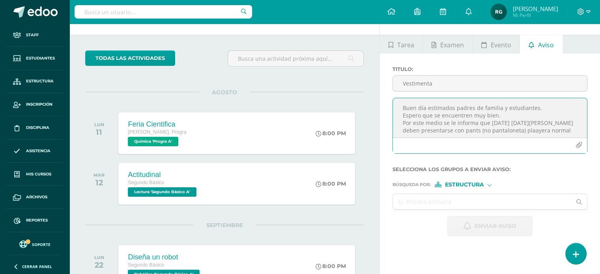
click at [535, 129] on textarea "Buen día estimados padres de familia y estudiantes. Espero que se encuentren mu…" at bounding box center [490, 117] width 194 height 39
click at [566, 131] on textarea "Buen día estimados padres de familia y estudiantes. Espero que se encuentren mu…" at bounding box center [490, 117] width 194 height 39
click at [452, 127] on textarea "Buen día estimados padres de familia y estudiantes. Espero que se encuentren mu…" at bounding box center [490, 117] width 194 height 39
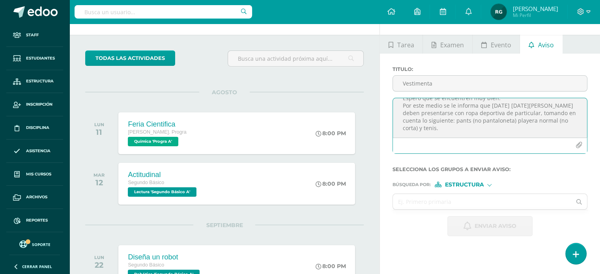
scroll to position [17, 0]
click at [439, 129] on textarea "Buen día estimados padres de familia y estudiantes. Espero que se encuentren mu…" at bounding box center [490, 117] width 194 height 39
type textarea "Buen día estimados padres de familia y estudiantes. Espero que se encuentren mu…"
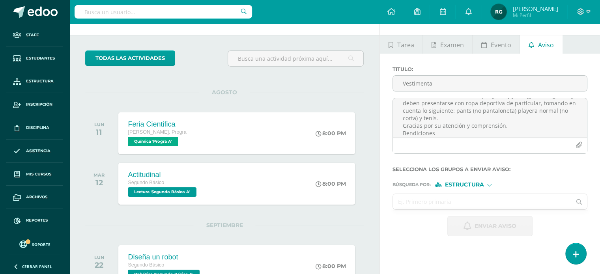
click at [460, 199] on input "text" at bounding box center [482, 201] width 178 height 15
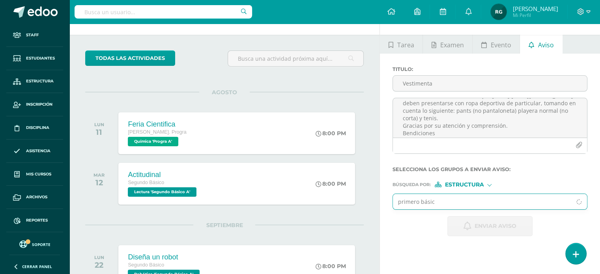
type input "primero básico"
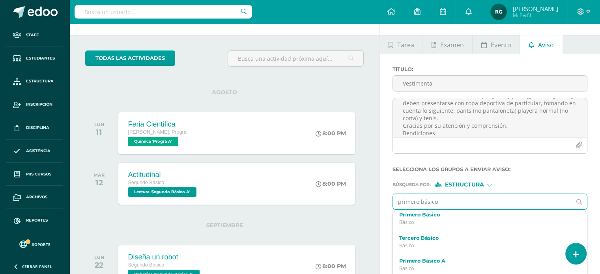
scroll to position [0, 0]
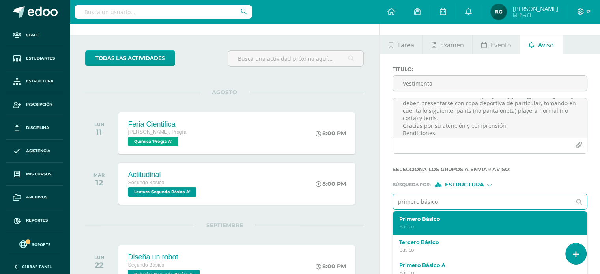
click at [457, 221] on label "Primero Básico" at bounding box center [487, 219] width 174 height 6
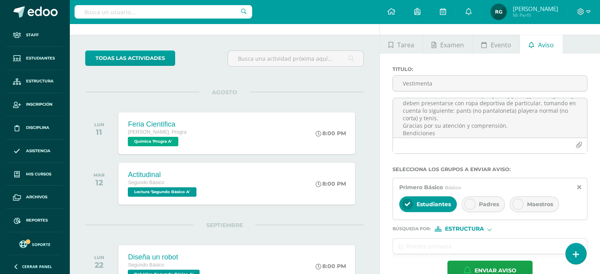
click at [467, 206] on icon at bounding box center [470, 205] width 6 height 6
click at [514, 208] on div at bounding box center [518, 204] width 11 height 11
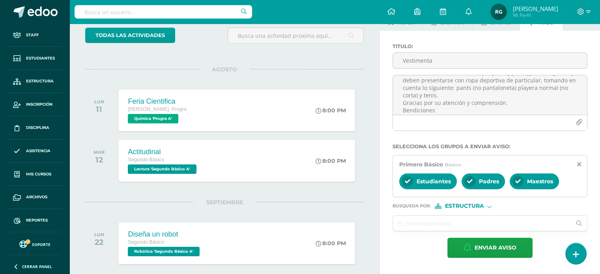
scroll to position [49, 0]
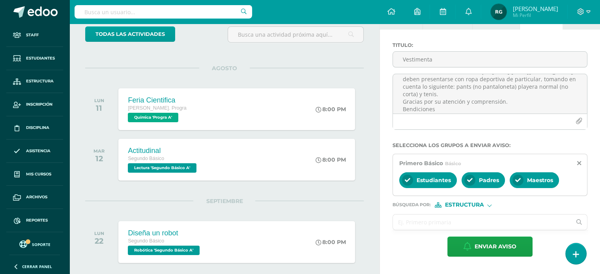
click at [426, 223] on input "text" at bounding box center [482, 222] width 178 height 15
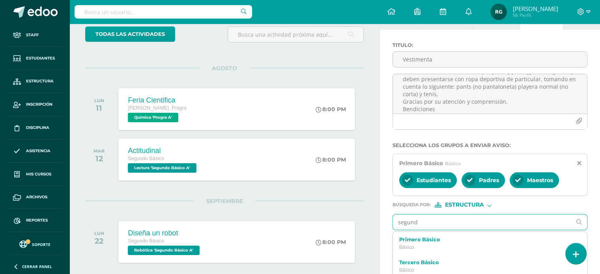
type input "segundo"
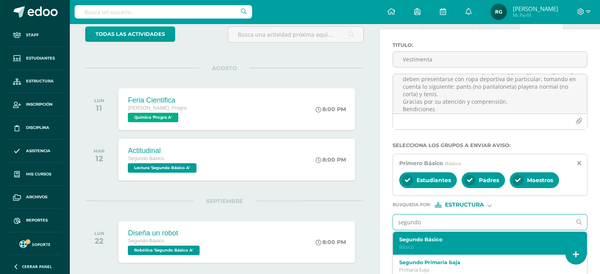
click at [425, 244] on p "Básico" at bounding box center [487, 247] width 174 height 7
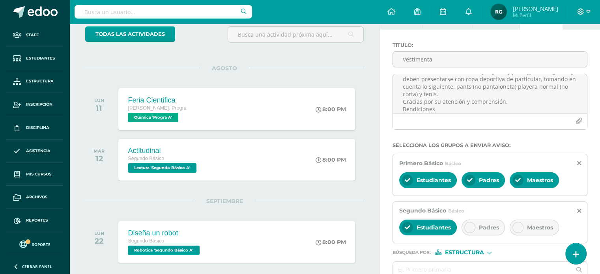
click at [471, 228] on icon at bounding box center [470, 228] width 6 height 6
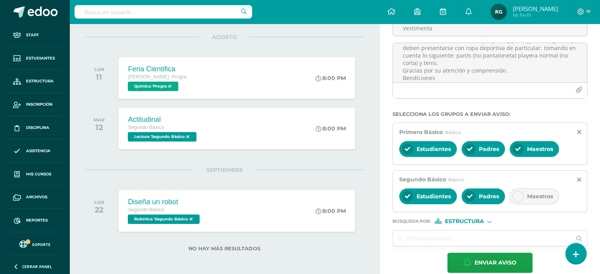
scroll to position [81, 0]
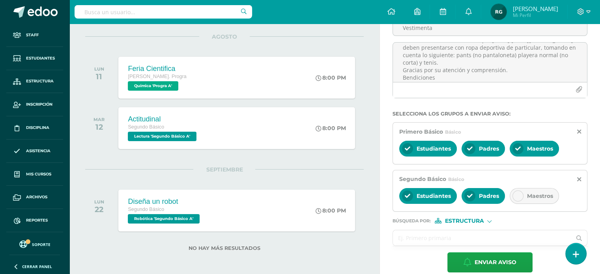
click at [449, 236] on input "text" at bounding box center [482, 238] width 178 height 15
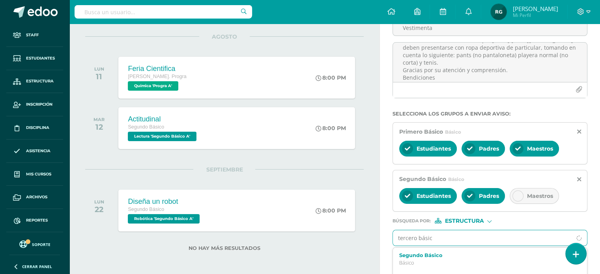
type input "tercero básico"
click at [433, 261] on p "Básico" at bounding box center [487, 263] width 174 height 7
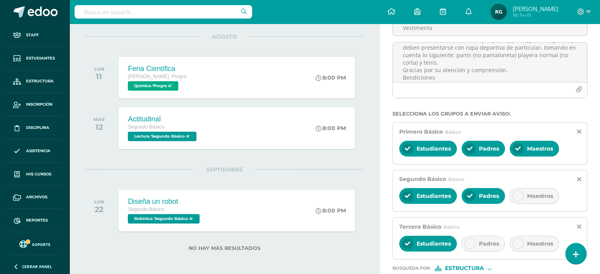
click at [469, 247] on div at bounding box center [470, 243] width 11 height 11
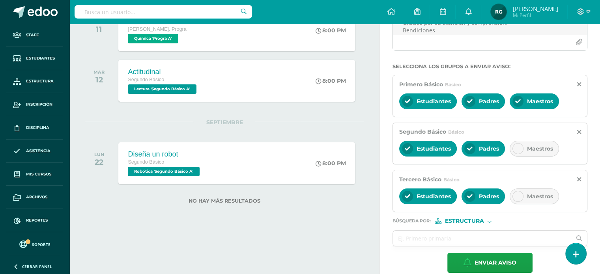
scroll to position [129, 0]
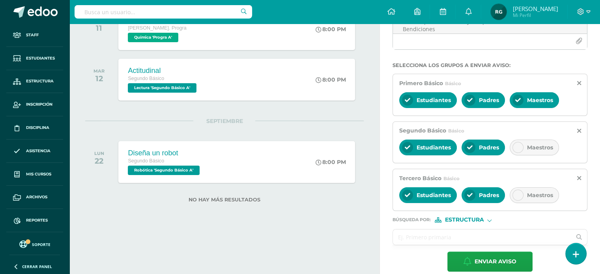
click at [431, 234] on input "text" at bounding box center [482, 237] width 178 height 15
type input "Cuarto bach"
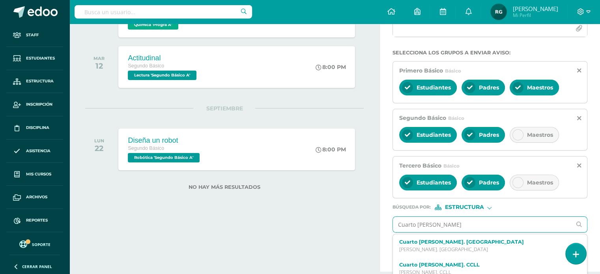
scroll to position [145, 0]
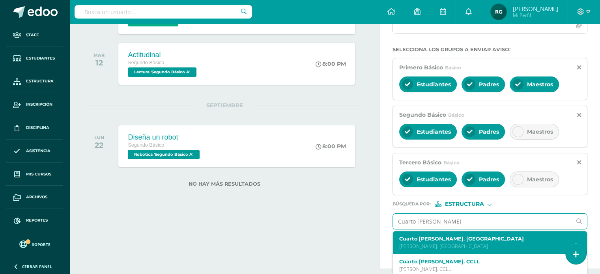
click at [448, 238] on label "Cuarto Bach. Dibujo" at bounding box center [487, 239] width 174 height 6
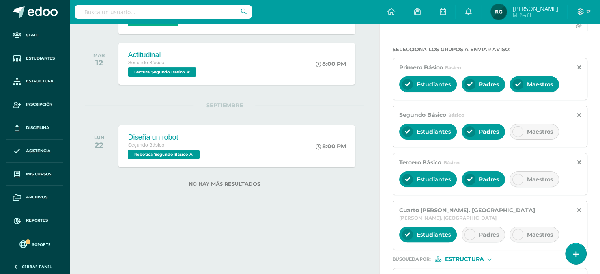
click at [471, 232] on icon at bounding box center [470, 235] width 6 height 6
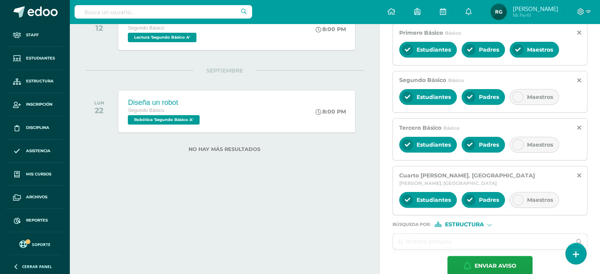
scroll to position [183, 0]
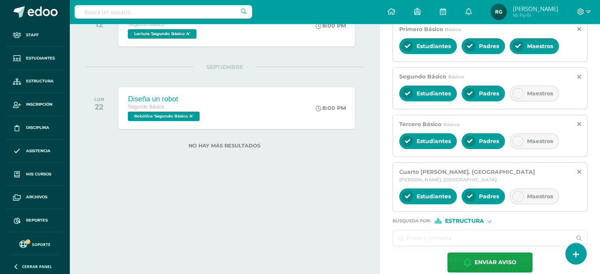
click at [426, 234] on input "text" at bounding box center [482, 238] width 178 height 15
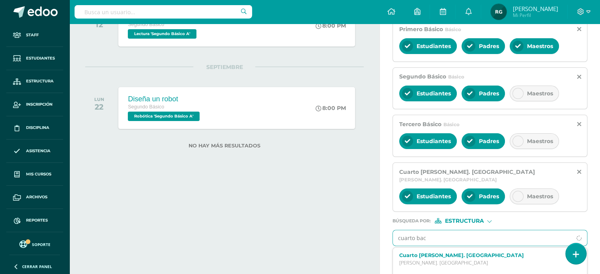
type input "cuarto bach"
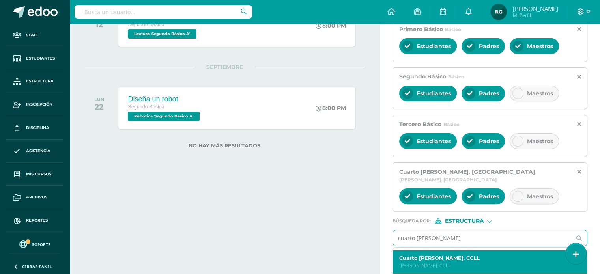
scroll to position [22, 0]
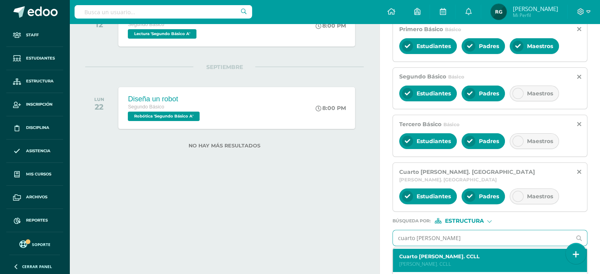
click at [431, 261] on p "Bach. CCLL" at bounding box center [487, 264] width 174 height 7
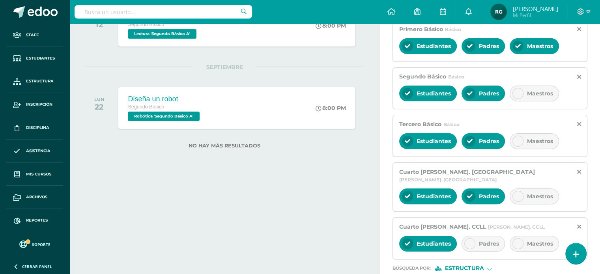
click at [467, 239] on div at bounding box center [470, 243] width 11 height 11
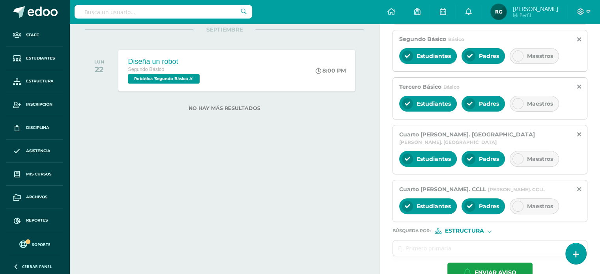
scroll to position [226, 0]
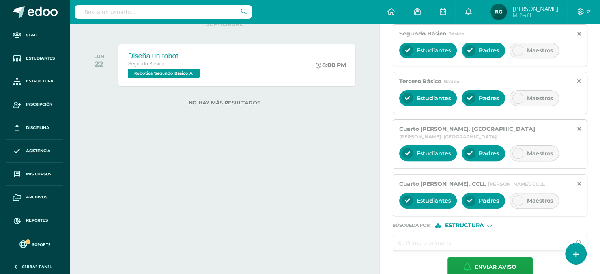
click at [440, 236] on input "text" at bounding box center [482, 242] width 178 height 15
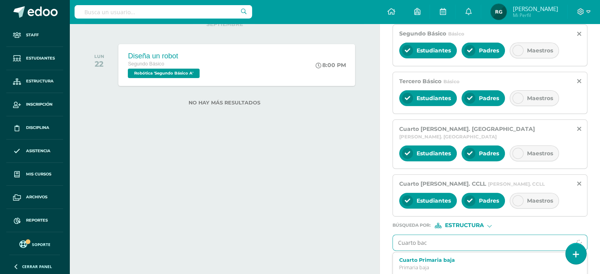
type input "Cuarto bach"
click at [463, 259] on label "Cuarto Bach. Progra" at bounding box center [487, 262] width 174 height 6
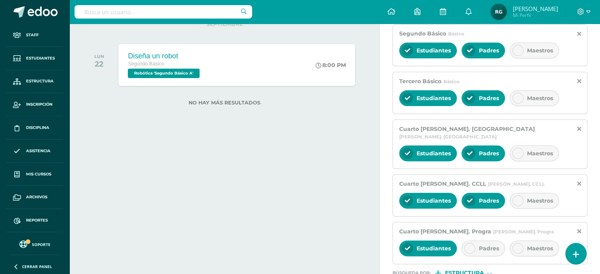
scroll to position [0, 0]
click at [469, 246] on icon at bounding box center [470, 249] width 6 height 6
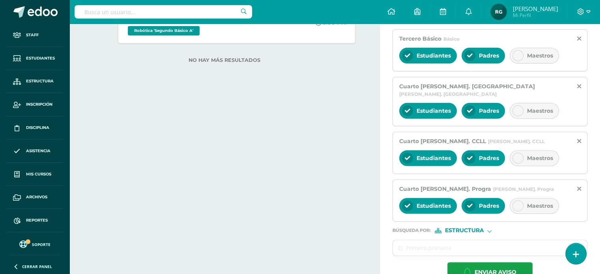
scroll to position [270, 0]
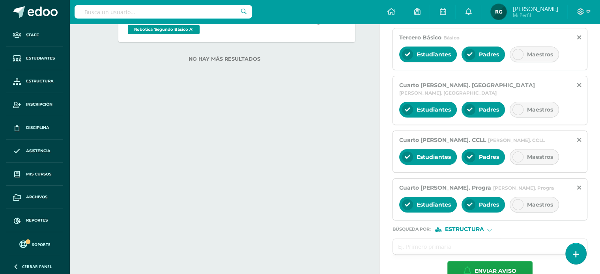
click at [469, 239] on input "text" at bounding box center [482, 246] width 178 height 15
type input "Quinto bach"
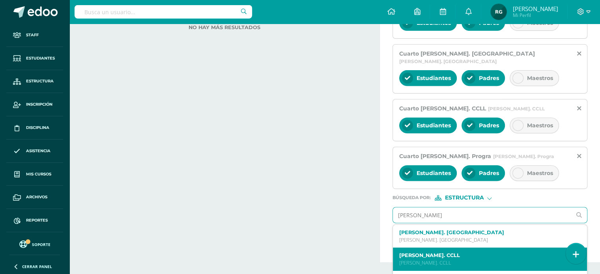
scroll to position [0, 0]
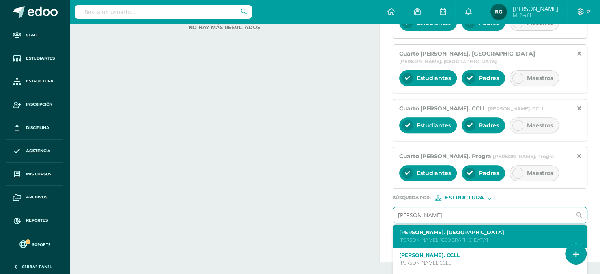
click at [464, 237] on p "Bach. Dibujo" at bounding box center [487, 240] width 174 height 7
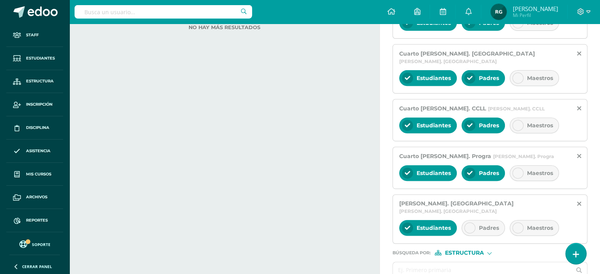
click at [471, 225] on icon at bounding box center [470, 228] width 6 height 6
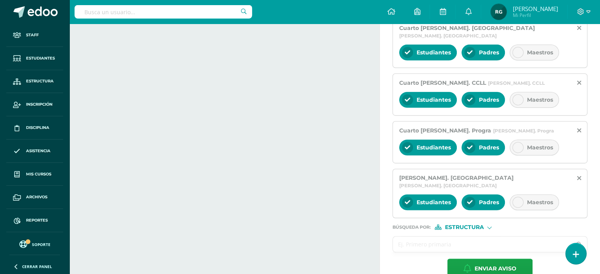
click at [453, 237] on input "text" at bounding box center [482, 244] width 178 height 15
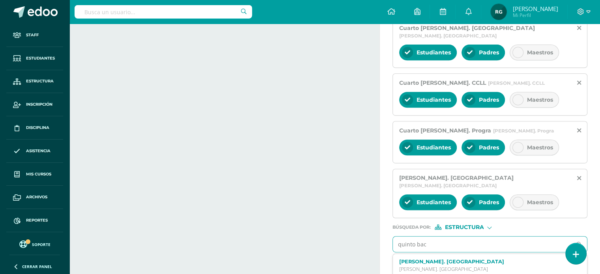
type input "quinto bach"
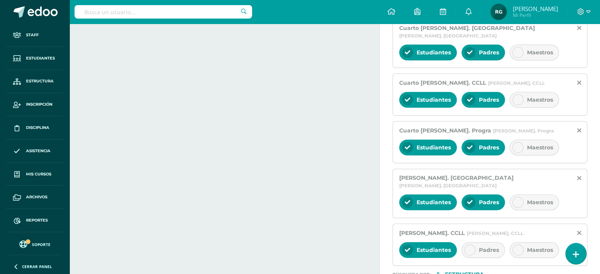
click at [465, 245] on div at bounding box center [470, 250] width 11 height 11
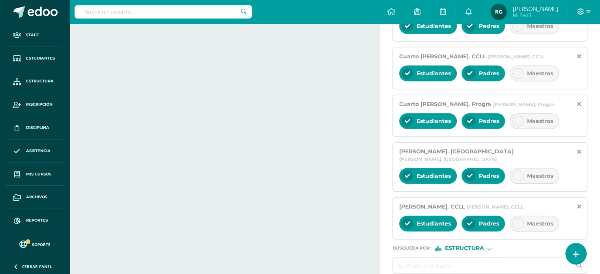
scroll to position [365, 0]
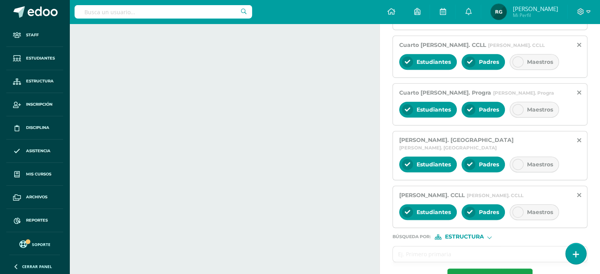
click at [465, 247] on input "text" at bounding box center [482, 254] width 178 height 15
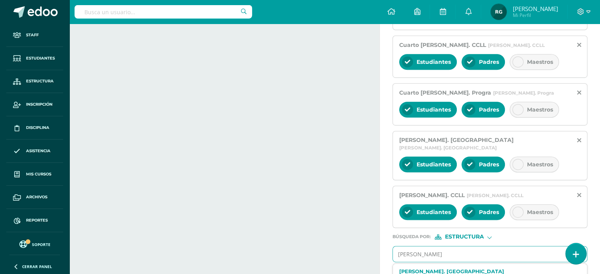
type input "quinto"
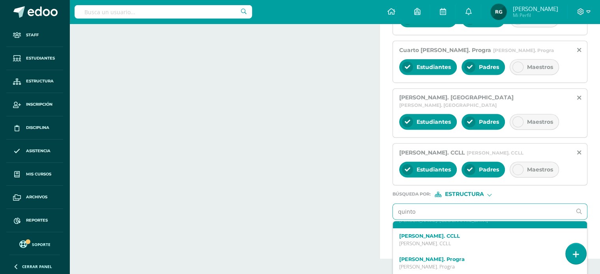
scroll to position [39, 0]
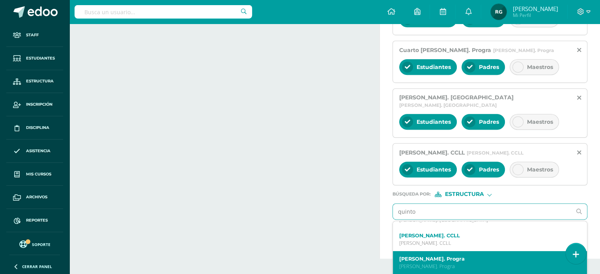
click at [463, 256] on label "Quinto Bach. Progra" at bounding box center [487, 259] width 174 height 6
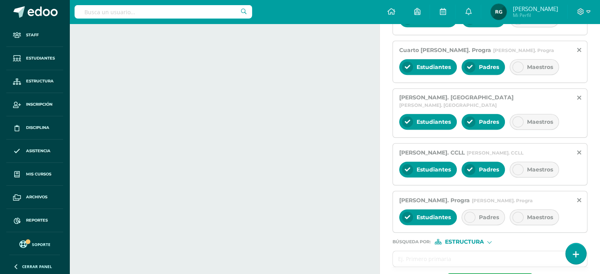
scroll to position [0, 0]
click at [471, 215] on icon at bounding box center [470, 218] width 6 height 6
click at [490, 240] on div at bounding box center [490, 242] width 4 height 4
click at [479, 244] on span "Persona" at bounding box center [468, 245] width 28 height 4
click at [417, 251] on input "text" at bounding box center [482, 258] width 178 height 15
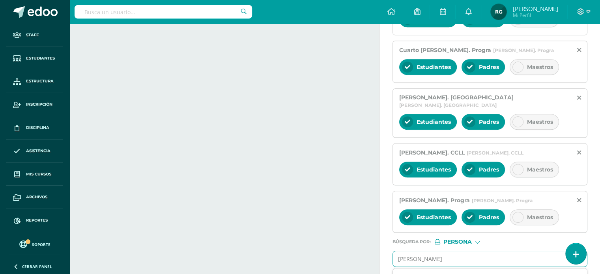
type input "juan jose her"
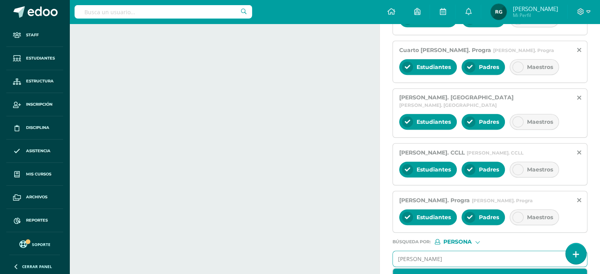
click at [446, 274] on label "Juan José Hernandez" at bounding box center [487, 277] width 174 height 6
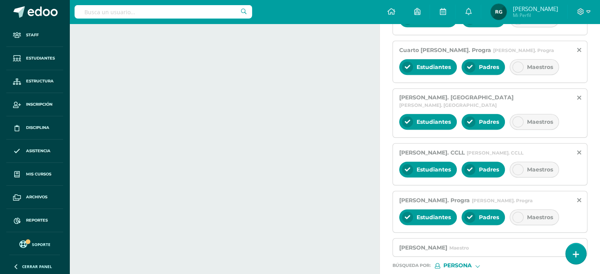
type input "mirna sajche"
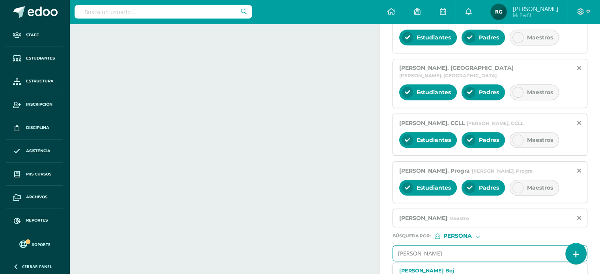
scroll to position [439, 0]
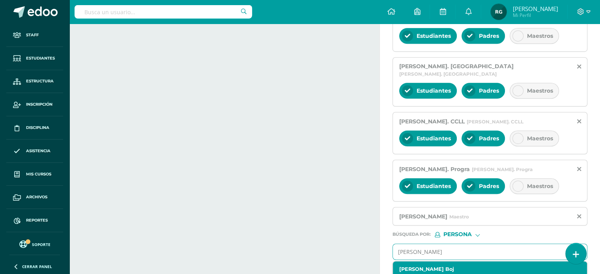
click at [437, 274] on p "Maestro" at bounding box center [487, 277] width 174 height 7
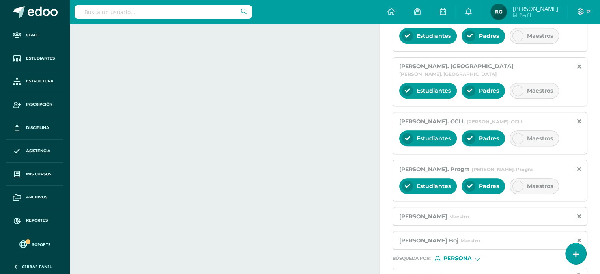
click at [413, 268] on input "text" at bounding box center [482, 275] width 178 height 15
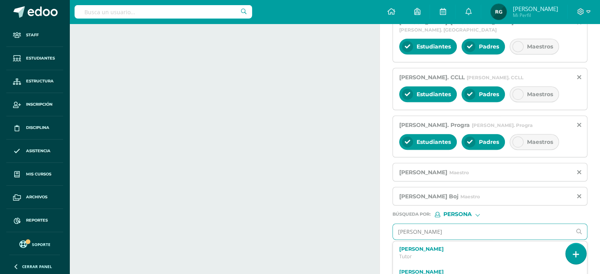
scroll to position [483, 0]
type input "Beatriz vielma"
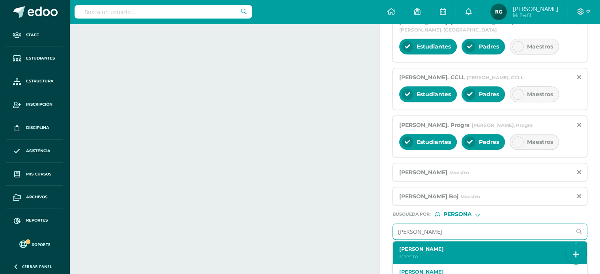
click at [425, 253] on p "Maestro" at bounding box center [487, 256] width 174 height 7
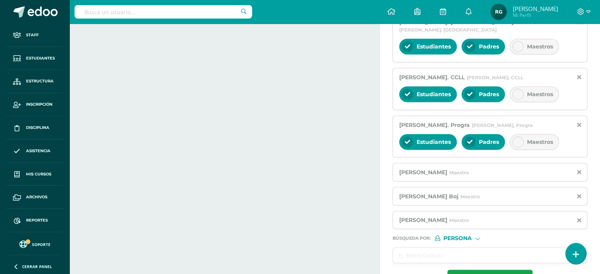
click at [425, 248] on input "text" at bounding box center [482, 255] width 178 height 15
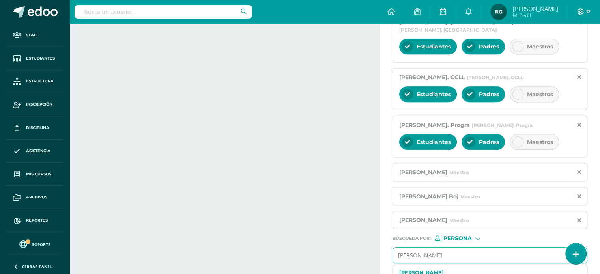
type input "silvia lopez"
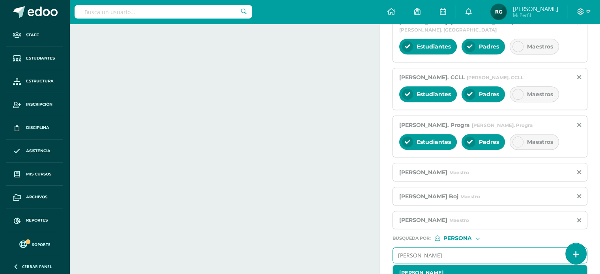
click at [417, 270] on label "Silvia Lorena López" at bounding box center [487, 273] width 174 height 6
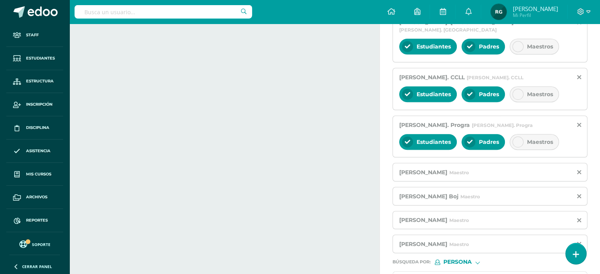
type input "larissa"
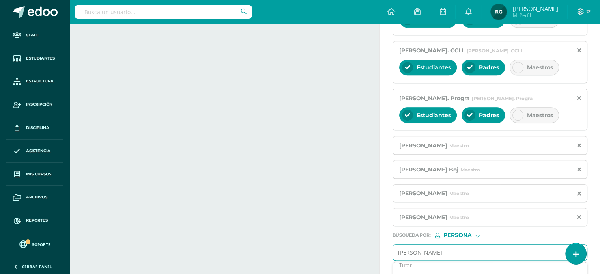
scroll to position [15, 0]
click at [419, 274] on label "Larissa Gregorio" at bounding box center [487, 278] width 174 height 6
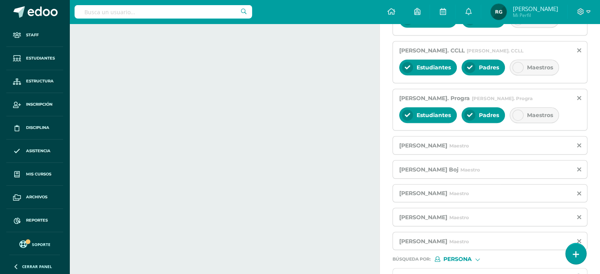
click at [419, 269] on input "text" at bounding box center [482, 276] width 178 height 15
type input "manuel de jesus"
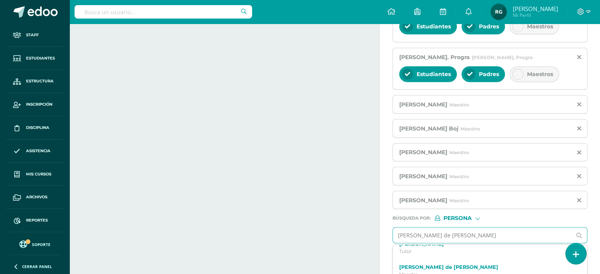
scroll to position [79, 0]
click at [419, 261] on div "Manuel de Jesús Monge Maestro" at bounding box center [490, 270] width 194 height 23
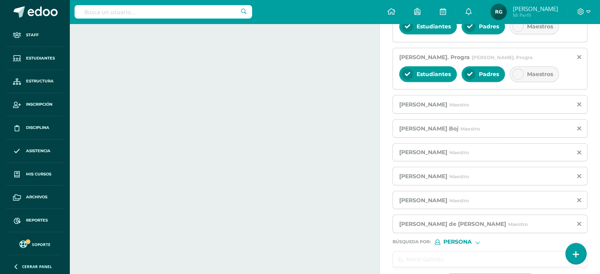
click at [406, 252] on input "text" at bounding box center [482, 259] width 178 height 15
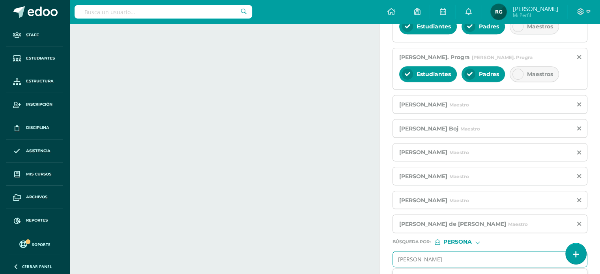
type input "Erick villagran"
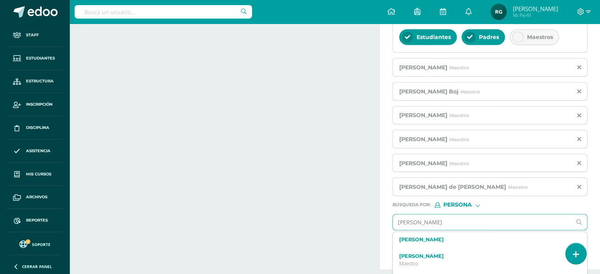
scroll to position [591, 0]
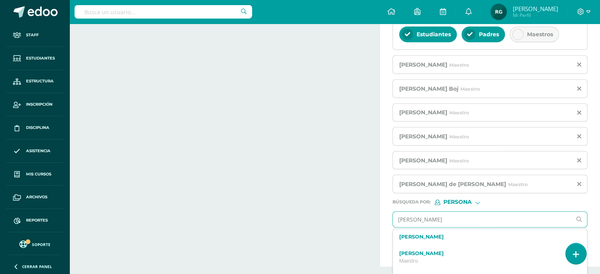
click at [406, 258] on p "Maestro" at bounding box center [487, 261] width 174 height 7
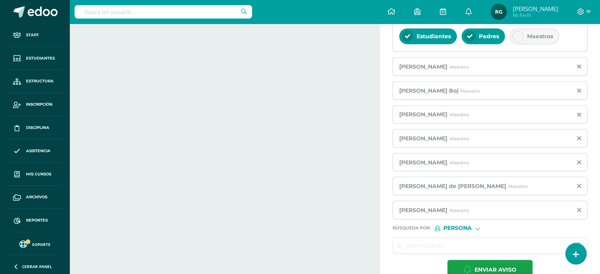
click at [405, 238] on input "text" at bounding box center [482, 245] width 178 height 15
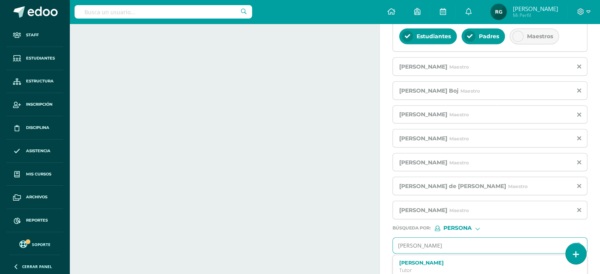
type input "Rita maría"
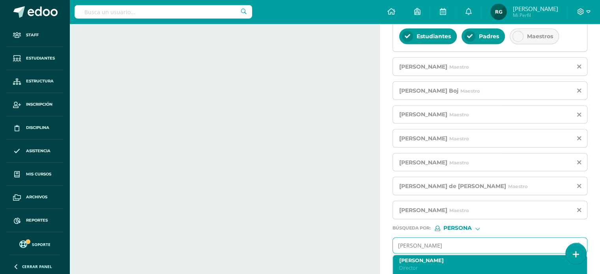
scroll to position [163, 0]
click at [446, 266] on p "Director" at bounding box center [487, 269] width 174 height 7
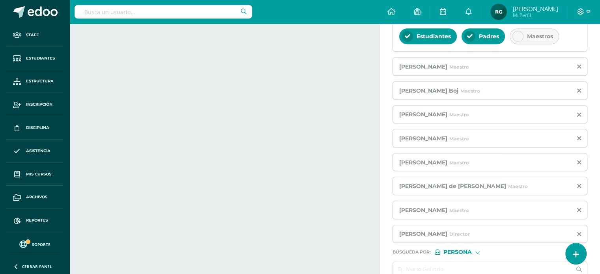
scroll to position [0, 0]
click at [579, 231] on icon at bounding box center [580, 234] width 4 height 7
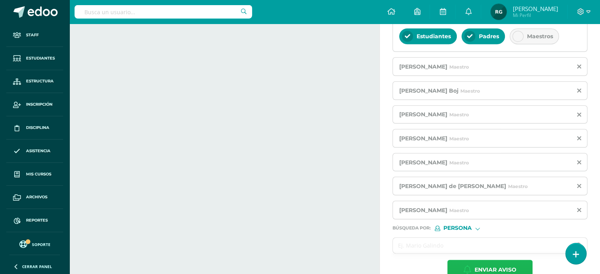
click at [490, 261] on span "Enviar aviso" at bounding box center [496, 270] width 42 height 19
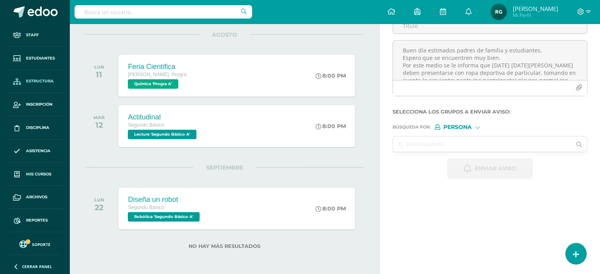
click at [32, 82] on span "Estructura" at bounding box center [40, 81] width 28 height 6
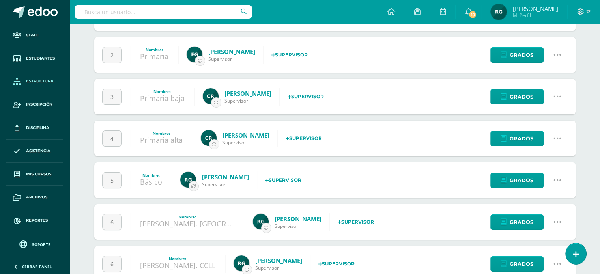
scroll to position [107, 0]
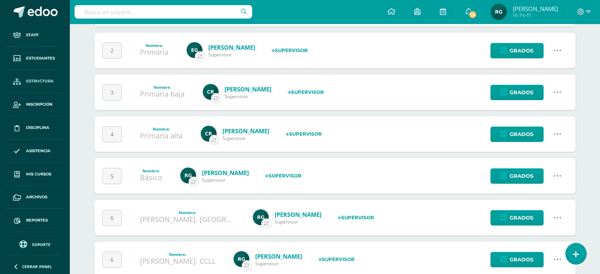
click at [559, 176] on icon at bounding box center [558, 176] width 9 height 9
click at [548, 216] on link "Configuración" at bounding box center [543, 216] width 70 height 12
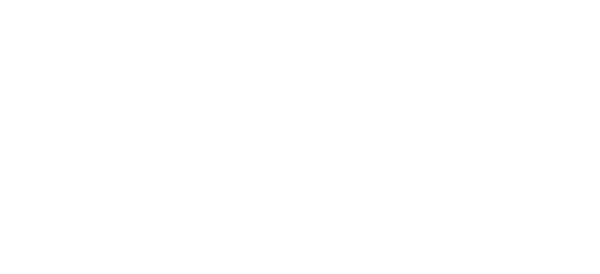
select select
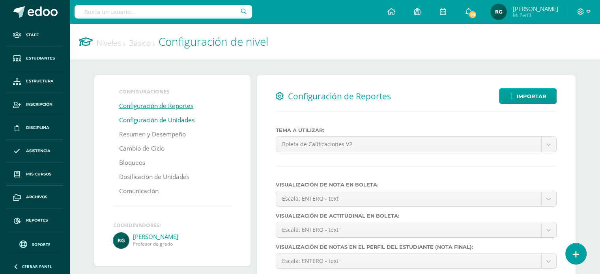
click at [190, 121] on link "Configuración de Unidades" at bounding box center [156, 120] width 75 height 14
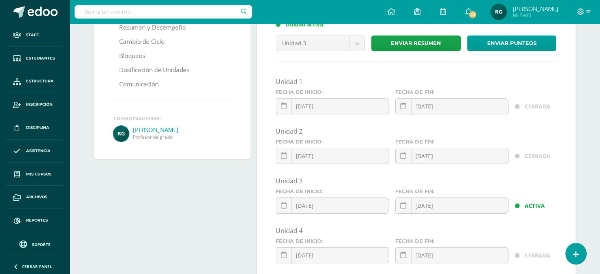
scroll to position [109, 0]
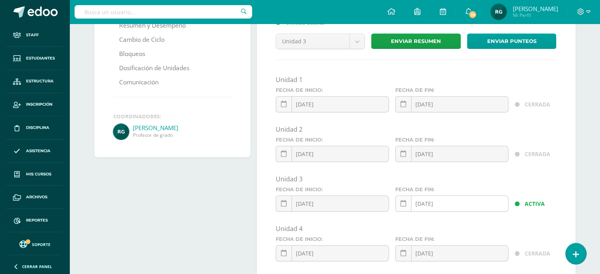
click at [405, 205] on icon at bounding box center [404, 204] width 6 height 7
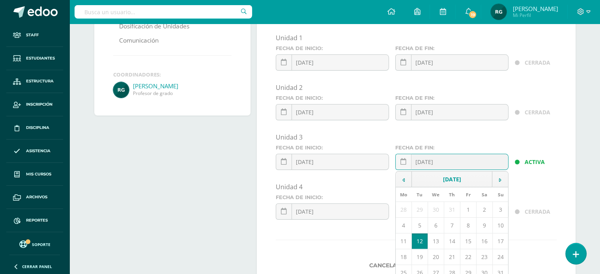
scroll to position [153, 0]
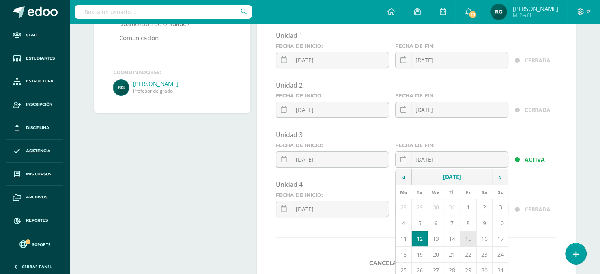
click at [468, 241] on td "15" at bounding box center [468, 239] width 16 height 16
type input "2025-08-15"
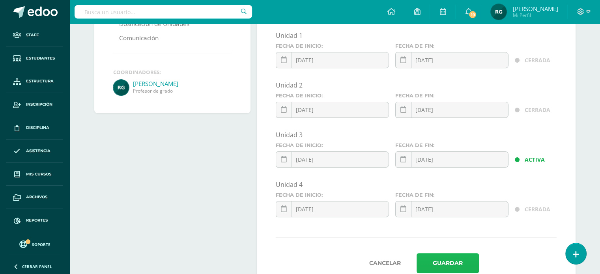
click at [455, 261] on button "Guardar" at bounding box center [448, 263] width 62 height 20
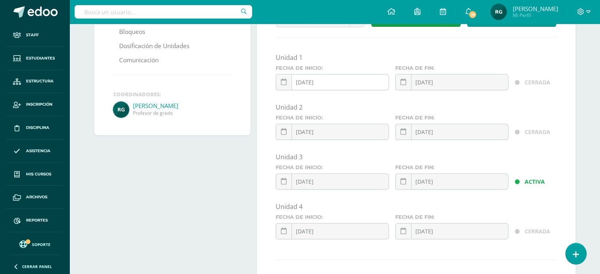
scroll to position [131, 0]
click at [283, 232] on icon at bounding box center [284, 231] width 6 height 7
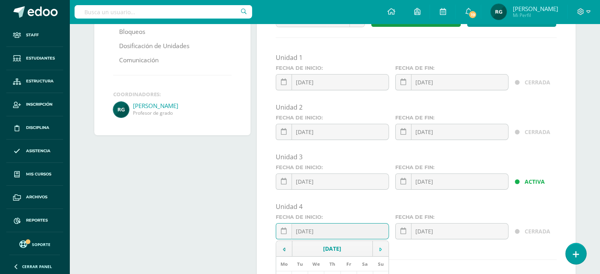
click at [381, 250] on icon at bounding box center [381, 250] width 2 height 6
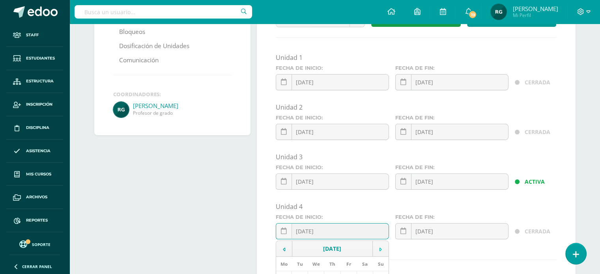
click at [381, 250] on icon at bounding box center [381, 250] width 2 height 6
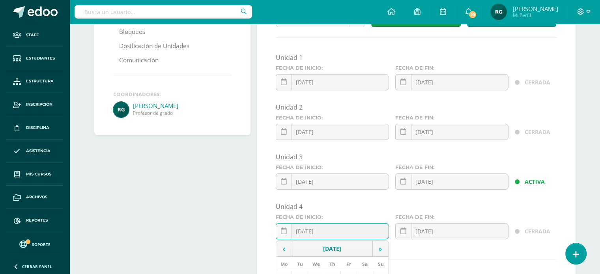
click at [381, 250] on icon at bounding box center [381, 250] width 2 height 6
click at [284, 247] on icon at bounding box center [284, 250] width 2 height 6
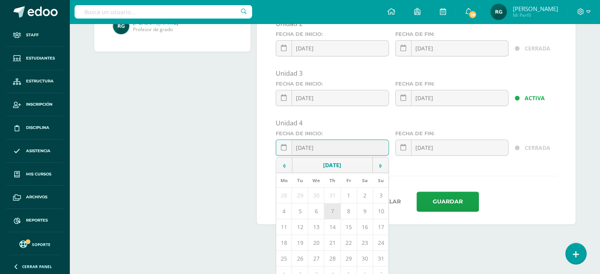
scroll to position [223, 0]
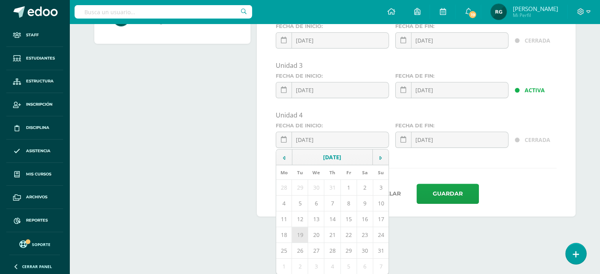
click at [303, 237] on td "19" at bounding box center [300, 235] width 16 height 16
type input "2025-08-19"
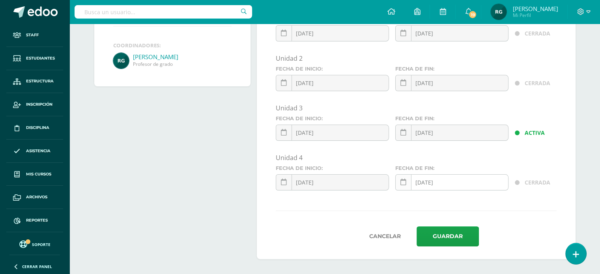
click at [403, 183] on icon at bounding box center [404, 182] width 6 height 7
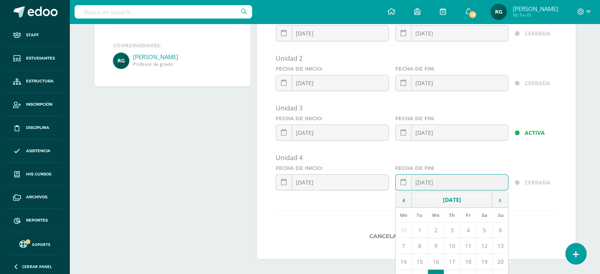
click at [504, 197] on td at bounding box center [501, 200] width 16 height 16
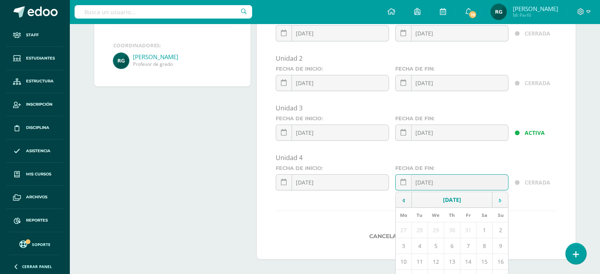
click at [504, 197] on td at bounding box center [501, 200] width 16 height 16
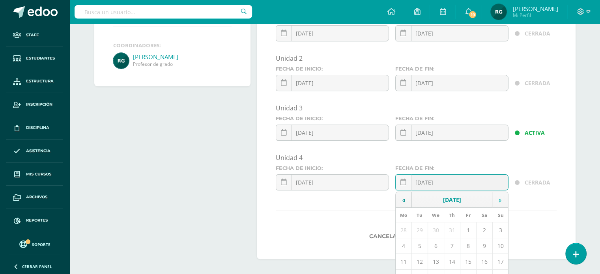
click at [504, 197] on td at bounding box center [501, 200] width 16 height 16
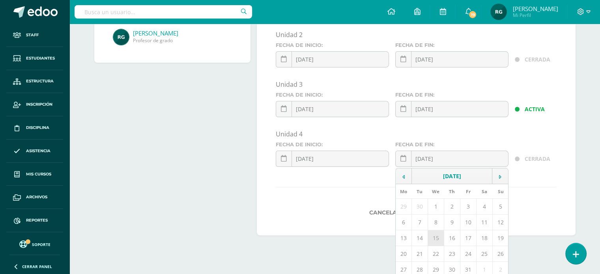
click at [436, 237] on td "15" at bounding box center [436, 239] width 16 height 16
type input "2025-10-15"
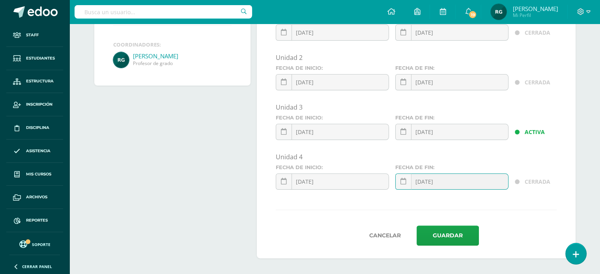
scroll to position [180, 0]
click at [436, 237] on button "Guardar" at bounding box center [448, 237] width 62 height 20
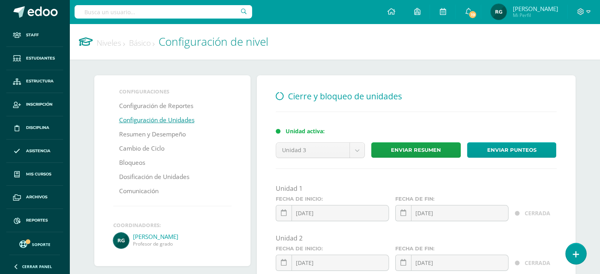
click at [109, 42] on link "Niveles" at bounding box center [111, 43] width 28 height 11
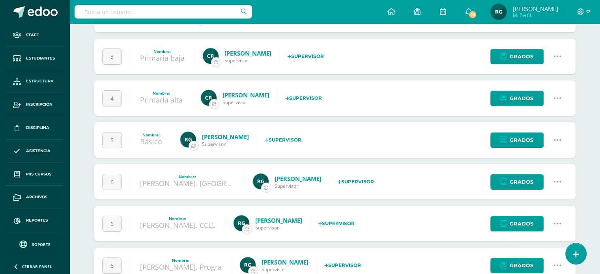
scroll to position [167, 0]
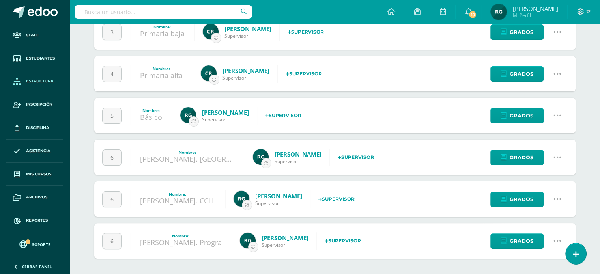
click at [558, 156] on icon at bounding box center [558, 157] width 9 height 9
click at [548, 199] on link "Configuración" at bounding box center [543, 197] width 70 height 12
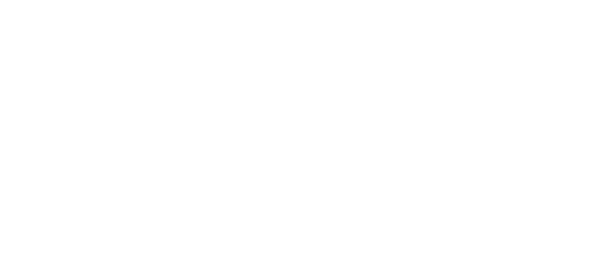
select select
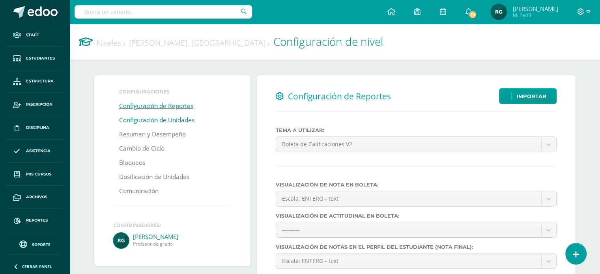
click at [187, 122] on link "Configuración de Unidades" at bounding box center [156, 120] width 75 height 14
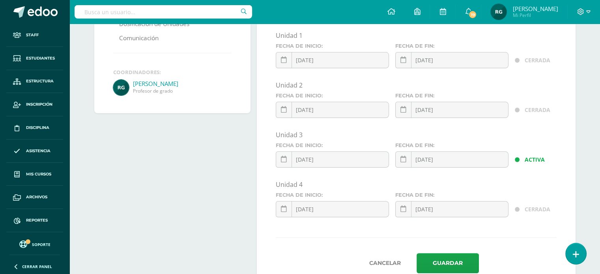
scroll to position [154, 0]
click at [403, 159] on icon at bounding box center [404, 159] width 6 height 7
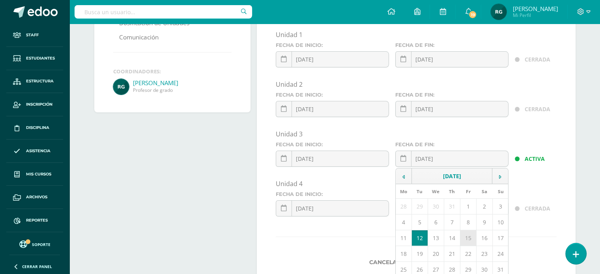
click at [468, 236] on td "15" at bounding box center [468, 239] width 16 height 16
type input "[DATE]"
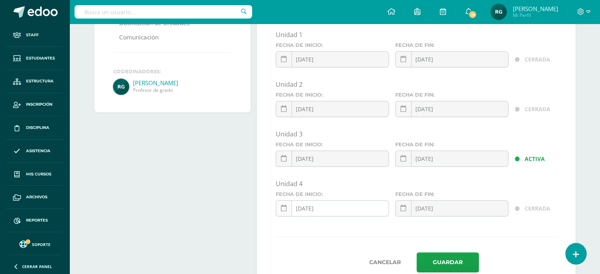
click at [282, 211] on link at bounding box center [284, 209] width 16 height 16
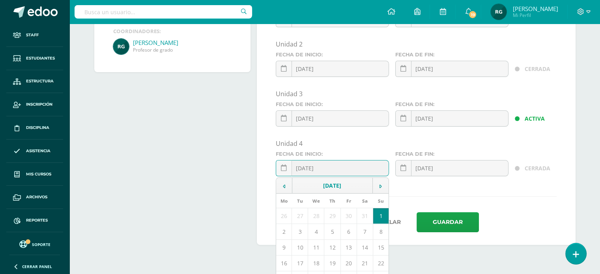
scroll to position [195, 0]
click at [379, 186] on td at bounding box center [381, 185] width 16 height 16
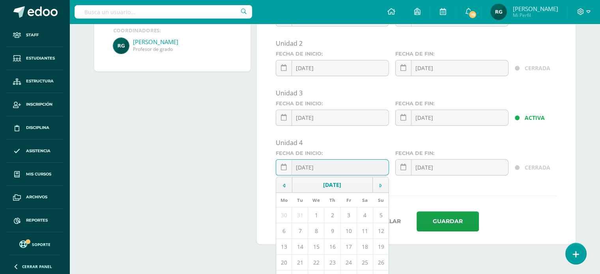
click at [379, 186] on td at bounding box center [381, 185] width 16 height 16
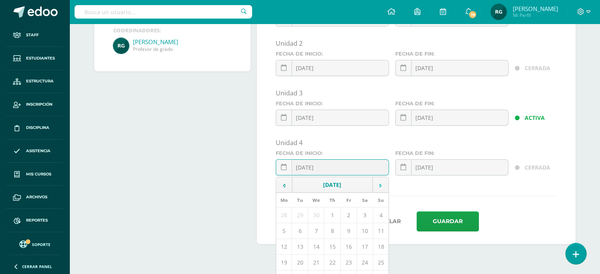
click at [379, 186] on td at bounding box center [381, 185] width 16 height 16
click at [301, 257] on td "19" at bounding box center [300, 263] width 16 height 16
type input "2025-08-19"
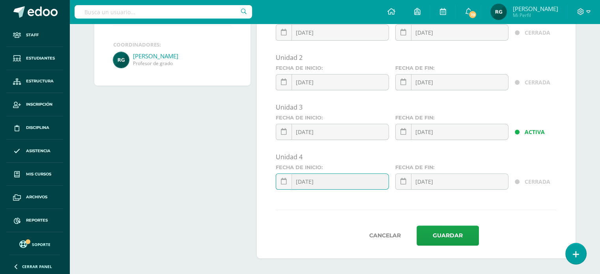
scroll to position [180, 0]
click at [402, 182] on icon at bounding box center [404, 182] width 6 height 7
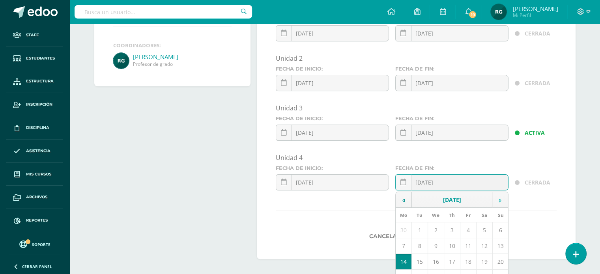
click at [502, 199] on td at bounding box center [501, 200] width 16 height 16
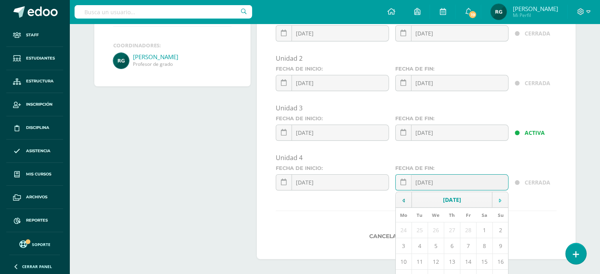
click at [502, 199] on td at bounding box center [501, 200] width 16 height 16
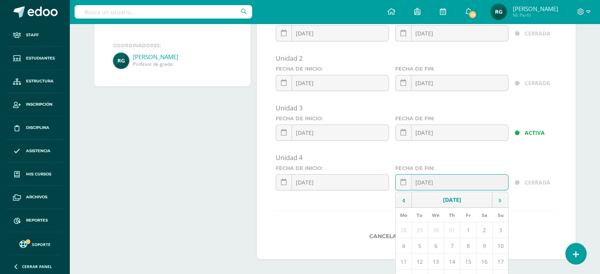
click at [502, 199] on td at bounding box center [501, 200] width 16 height 16
click at [435, 262] on td "15" at bounding box center [436, 262] width 16 height 16
type input "2025-10-15"
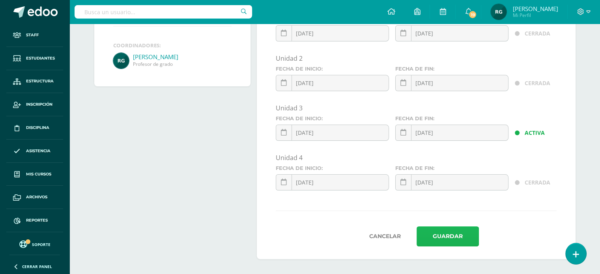
click at [456, 234] on button "Guardar" at bounding box center [448, 237] width 62 height 20
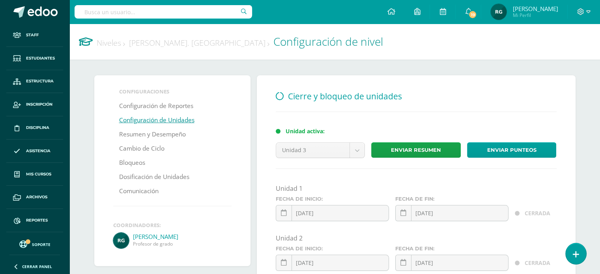
click at [147, 45] on link "[PERSON_NAME]. [GEOGRAPHIC_DATA]" at bounding box center [199, 43] width 141 height 11
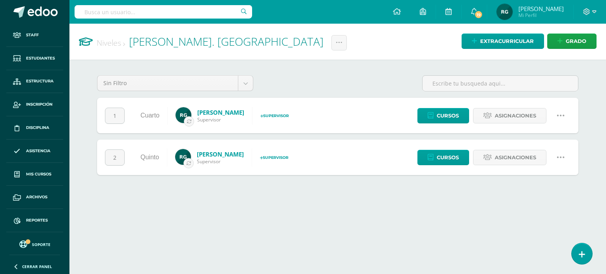
click at [109, 43] on link "Niveles" at bounding box center [111, 43] width 28 height 11
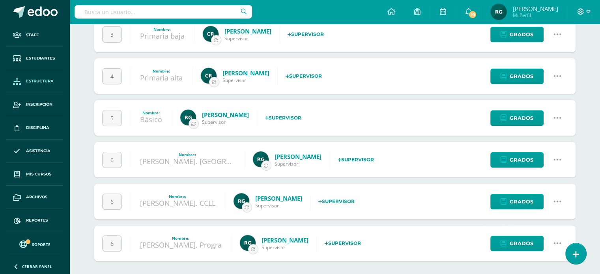
scroll to position [167, 0]
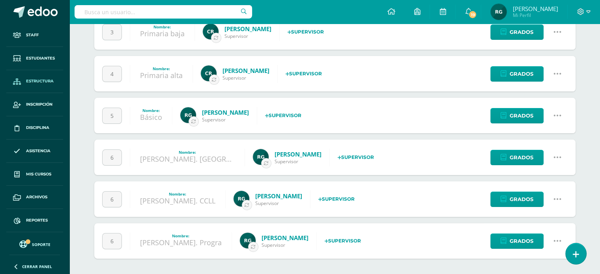
click at [558, 198] on icon at bounding box center [558, 199] width 9 height 9
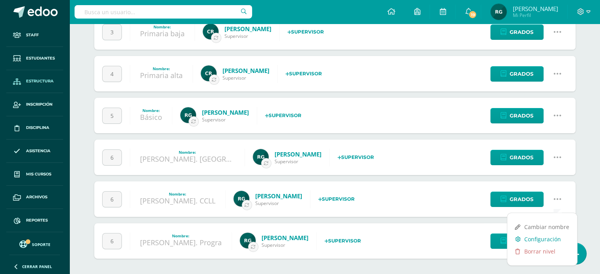
click at [551, 239] on link "Configuración" at bounding box center [543, 239] width 70 height 12
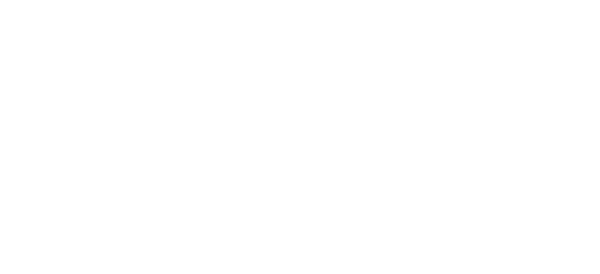
select select
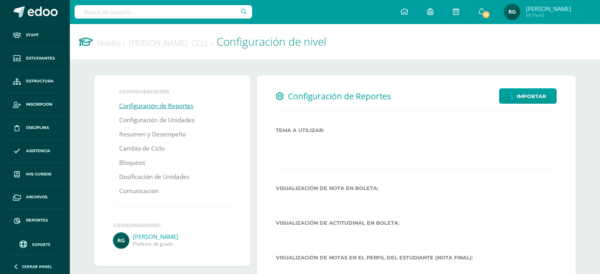
select select
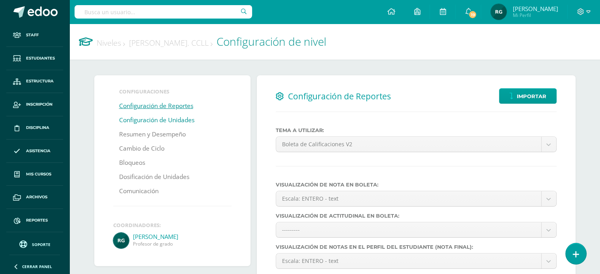
click at [175, 121] on link "Configuración de Unidades" at bounding box center [156, 120] width 75 height 14
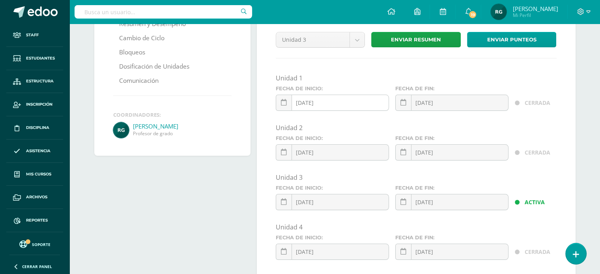
scroll to position [115, 0]
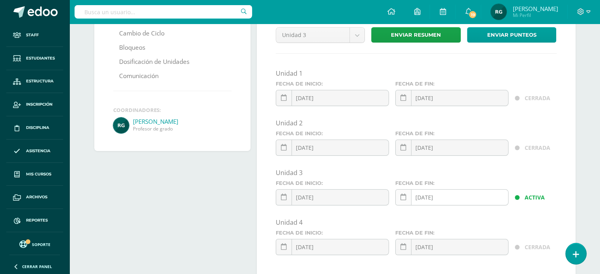
click at [405, 199] on icon at bounding box center [404, 197] width 6 height 7
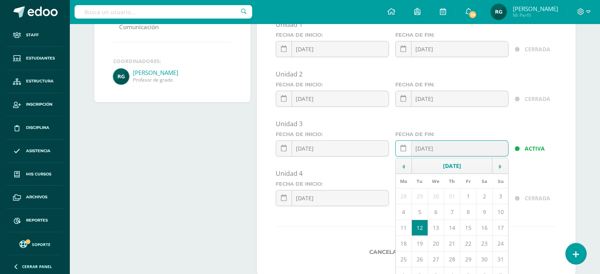
scroll to position [166, 0]
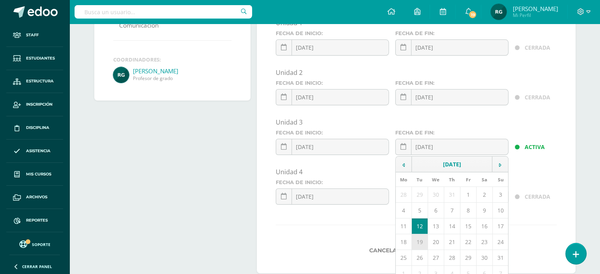
click at [419, 242] on td "19" at bounding box center [420, 243] width 16 height 16
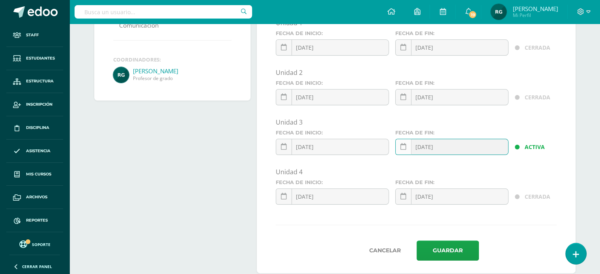
click at [404, 146] on icon at bounding box center [404, 147] width 6 height 7
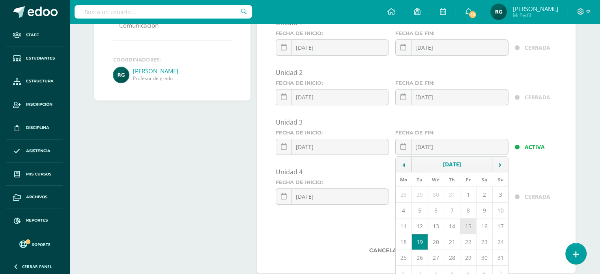
click at [469, 225] on td "15" at bounding box center [468, 227] width 16 height 16
type input "[DATE]"
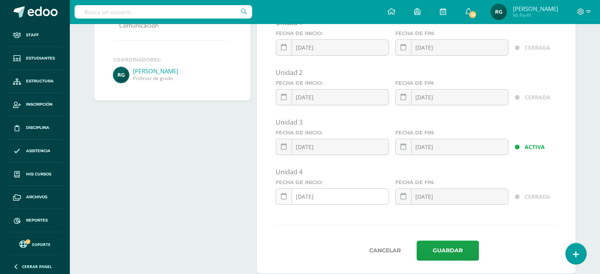
click at [282, 198] on icon at bounding box center [284, 196] width 6 height 7
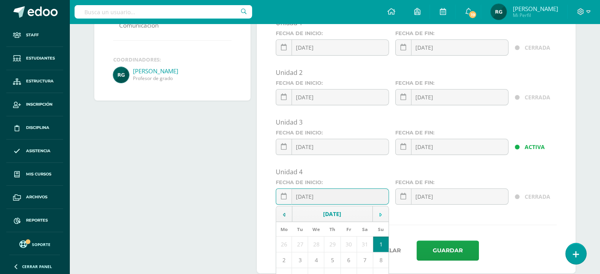
click at [380, 212] on icon at bounding box center [381, 215] width 2 height 6
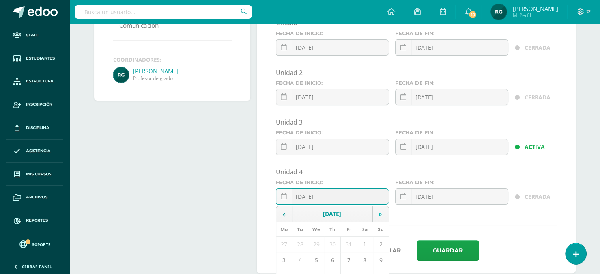
click at [380, 212] on icon at bounding box center [381, 215] width 2 height 6
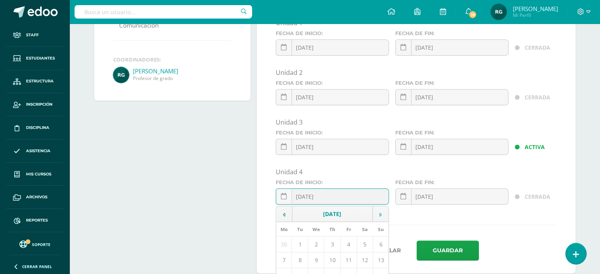
click at [380, 212] on icon at bounding box center [381, 215] width 2 height 6
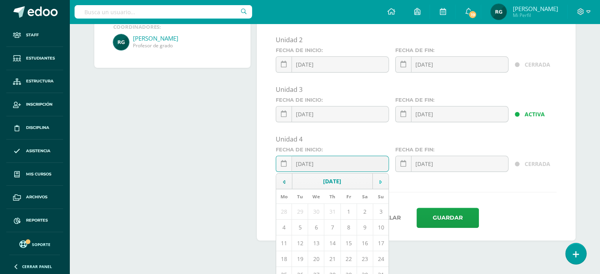
scroll to position [221, 0]
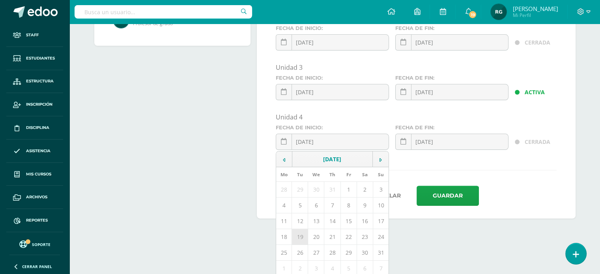
click at [300, 236] on td "19" at bounding box center [300, 237] width 16 height 16
type input "2025-08-19"
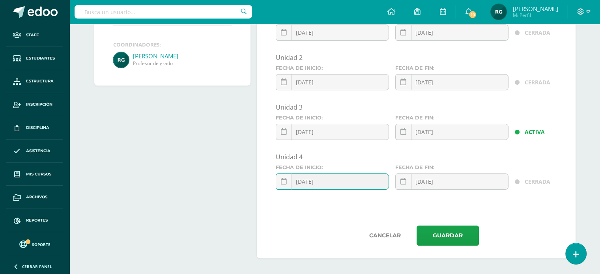
scroll to position [180, 0]
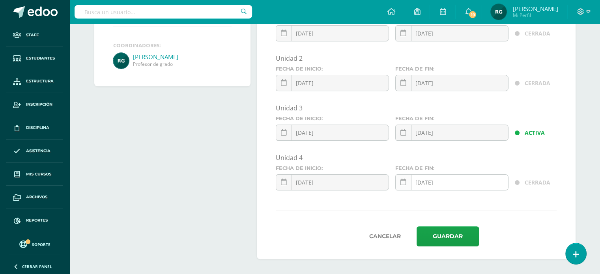
click at [403, 183] on icon at bounding box center [404, 182] width 6 height 7
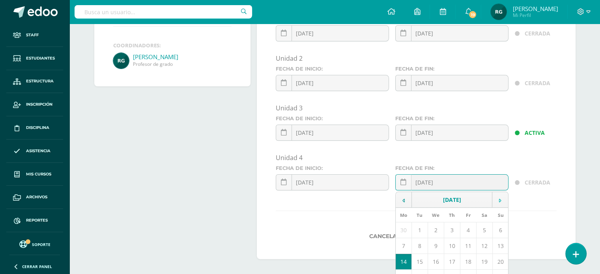
click at [499, 198] on icon at bounding box center [500, 201] width 2 height 6
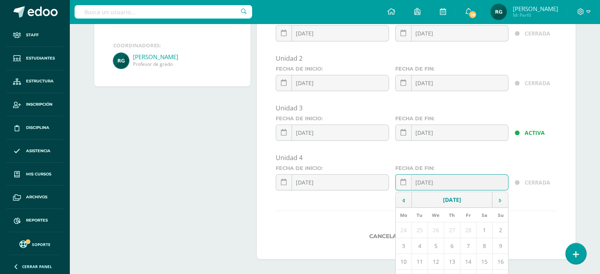
click at [499, 198] on icon at bounding box center [500, 201] width 2 height 6
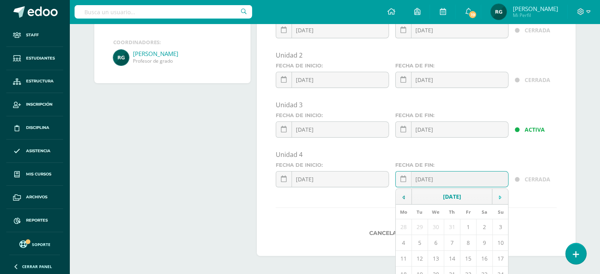
scroll to position [185, 0]
click at [499, 198] on td at bounding box center [501, 195] width 16 height 16
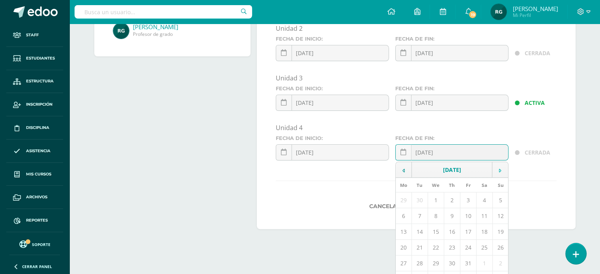
scroll to position [223, 0]
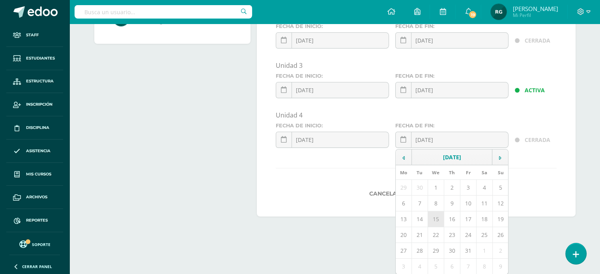
click at [439, 220] on td "15" at bounding box center [436, 220] width 16 height 16
type input "2025-10-15"
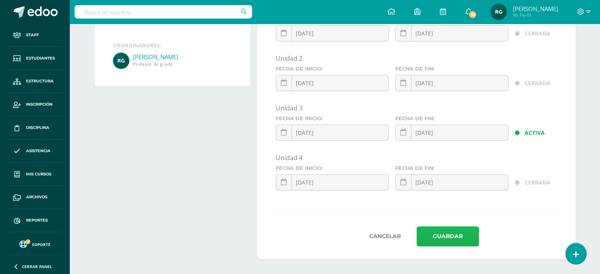
click at [450, 238] on button "Guardar" at bounding box center [448, 237] width 62 height 20
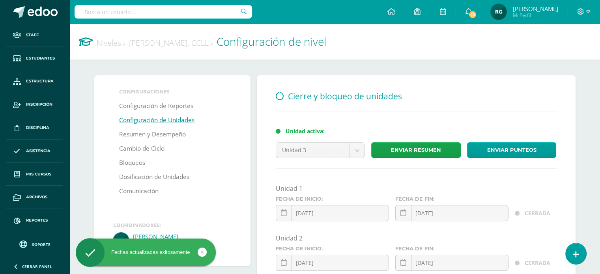
click at [115, 42] on link "Niveles" at bounding box center [111, 43] width 28 height 11
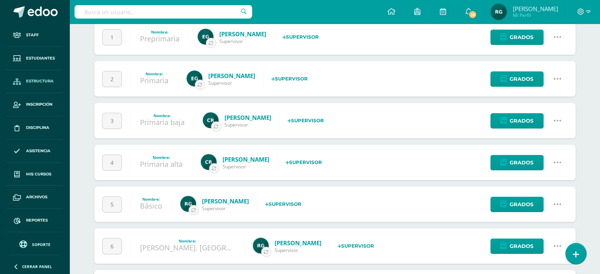
scroll to position [167, 0]
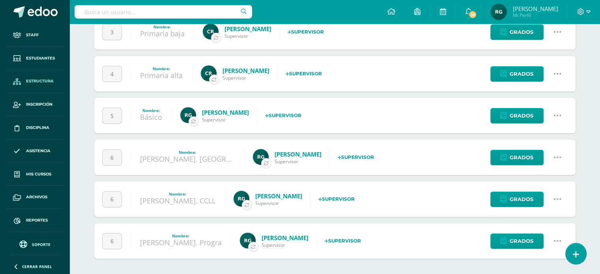
click at [557, 240] on icon at bounding box center [558, 241] width 9 height 9
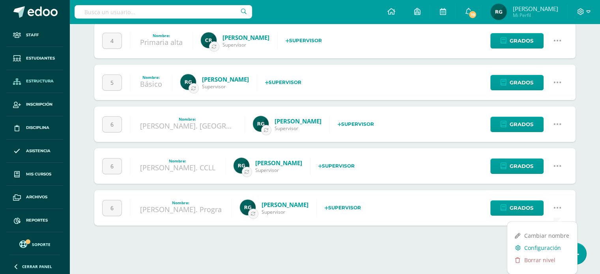
click at [556, 247] on link "Configuración" at bounding box center [543, 248] width 70 height 12
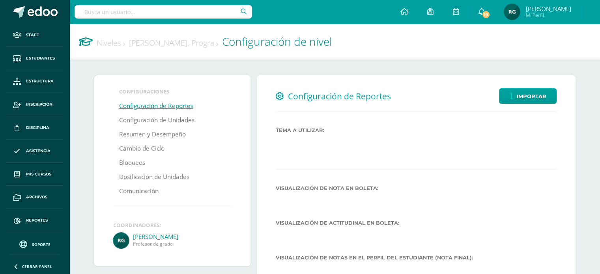
select select
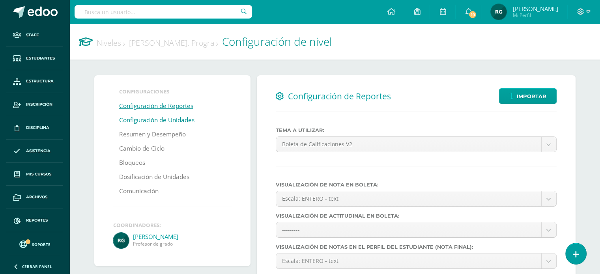
click at [192, 121] on link "Configuración de Unidades" at bounding box center [156, 120] width 75 height 14
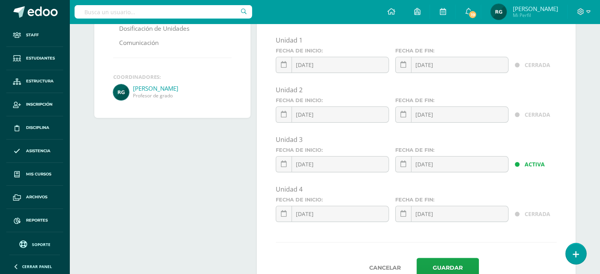
scroll to position [155, 0]
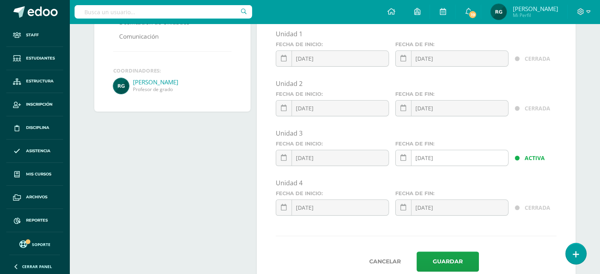
click at [403, 159] on icon at bounding box center [404, 158] width 6 height 7
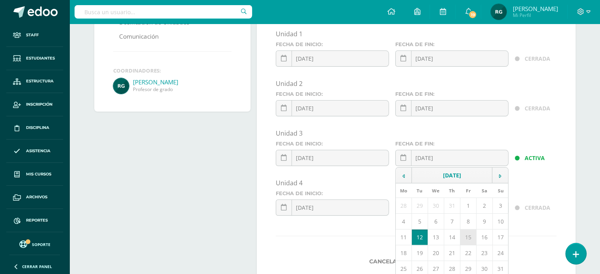
click at [473, 237] on td "15" at bounding box center [468, 238] width 16 height 16
type input "[DATE]"
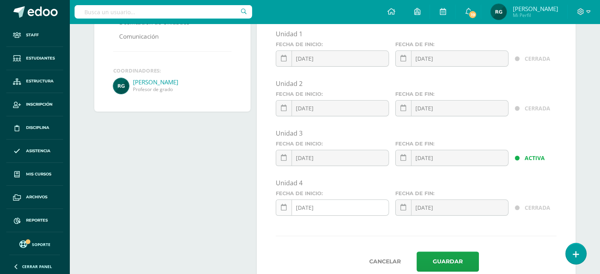
click at [282, 207] on icon at bounding box center [284, 208] width 6 height 7
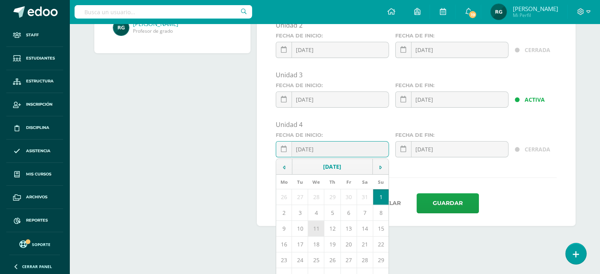
scroll to position [223, 0]
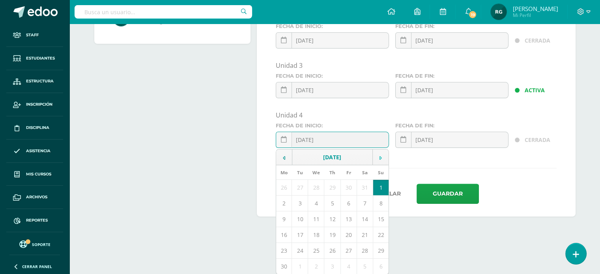
click at [378, 156] on td at bounding box center [381, 158] width 16 height 16
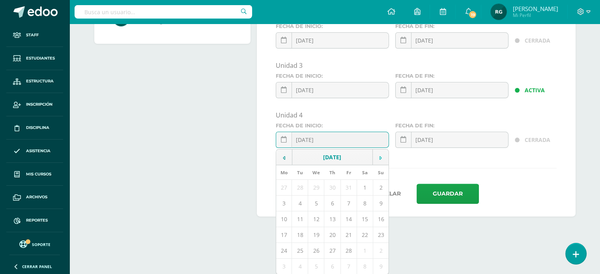
click at [378, 156] on td at bounding box center [381, 158] width 16 height 16
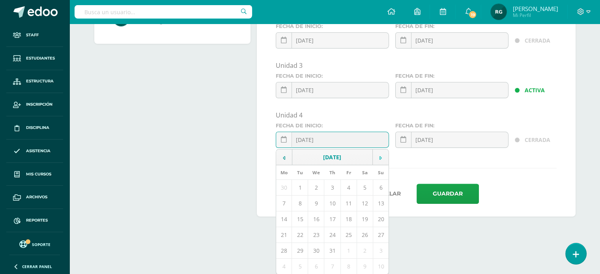
click at [378, 156] on td at bounding box center [381, 158] width 16 height 16
click at [300, 230] on td "19" at bounding box center [300, 235] width 16 height 16
type input "[DATE]"
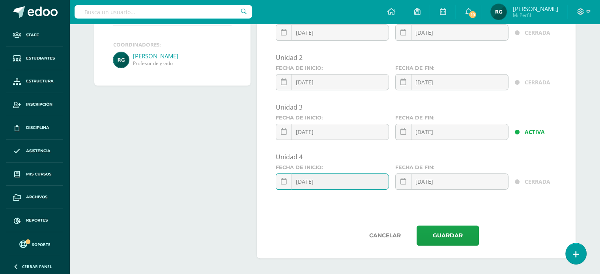
scroll to position [180, 0]
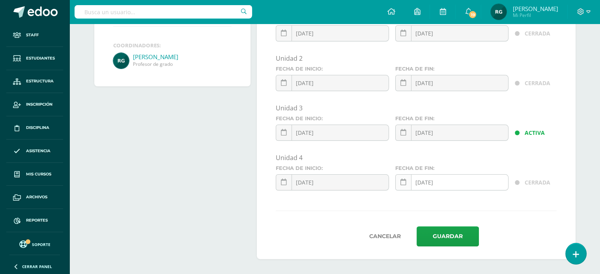
click at [404, 184] on icon at bounding box center [404, 182] width 6 height 7
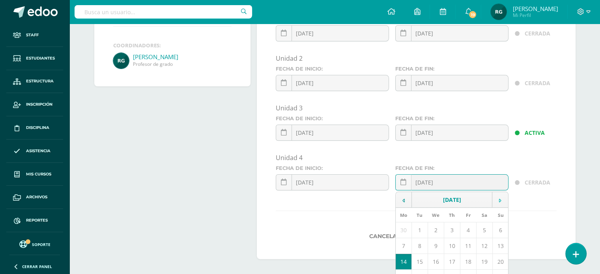
click at [501, 198] on icon at bounding box center [500, 201] width 2 height 6
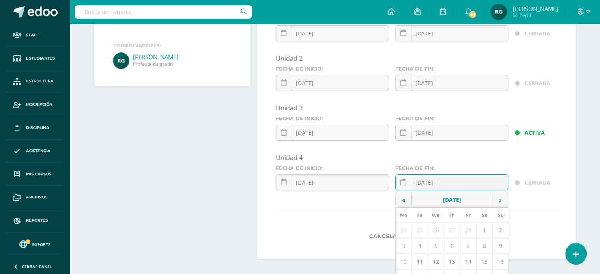
click at [501, 198] on icon at bounding box center [500, 201] width 2 height 6
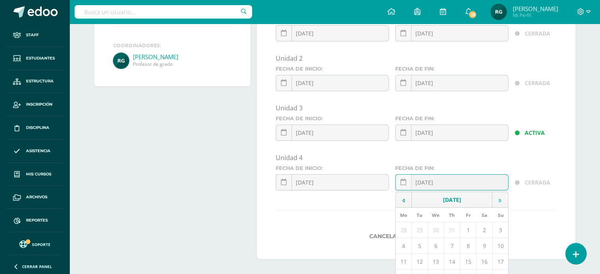
click at [501, 198] on icon at bounding box center [500, 201] width 2 height 6
click at [439, 261] on td "15" at bounding box center [436, 262] width 16 height 16
type input "[DATE]"
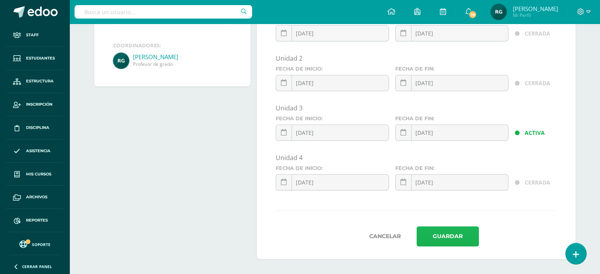
click at [455, 238] on button "Guardar" at bounding box center [448, 237] width 62 height 20
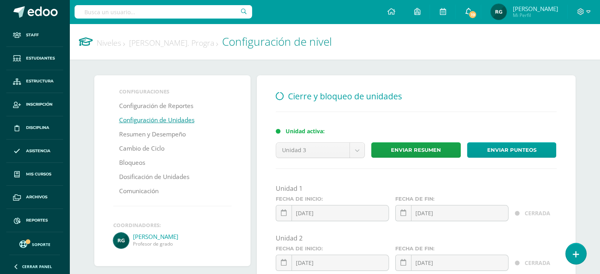
click at [472, 10] on icon at bounding box center [468, 11] width 6 height 7
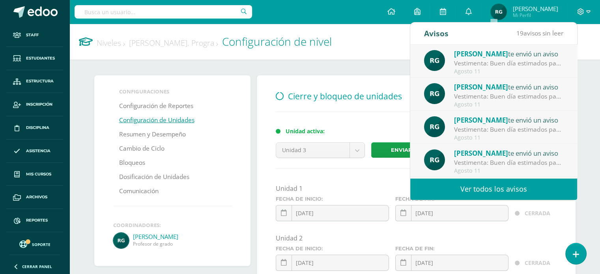
click at [500, 192] on link "Ver todos los avisos" at bounding box center [494, 189] width 167 height 22
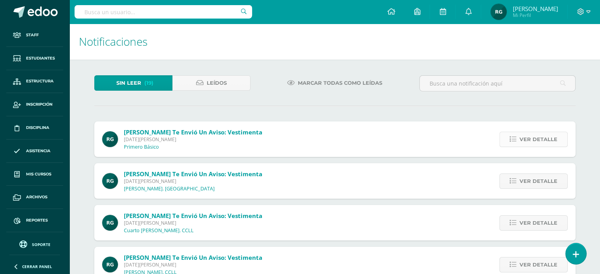
click at [552, 143] on span "Ver detalle" at bounding box center [539, 139] width 38 height 15
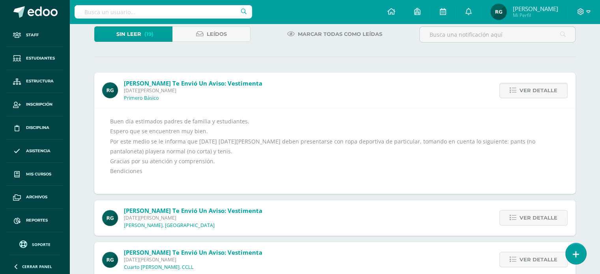
scroll to position [53, 0]
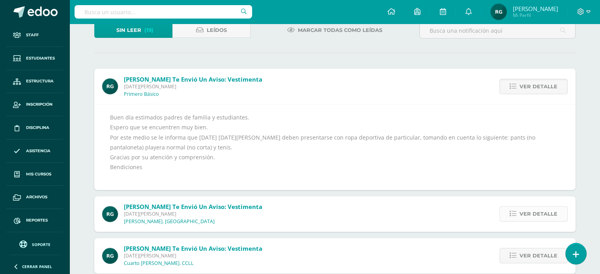
click at [539, 217] on span "Ver detalle" at bounding box center [539, 214] width 38 height 15
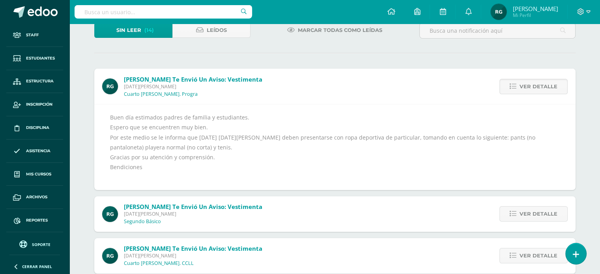
click at [539, 217] on span "Ver detalle" at bounding box center [539, 214] width 38 height 15
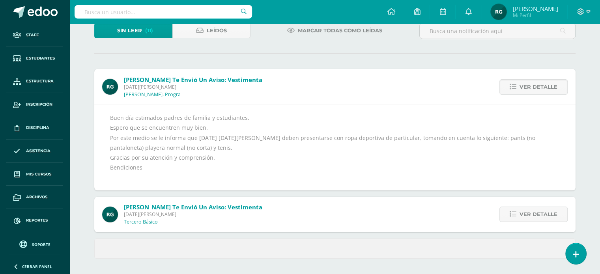
click at [539, 217] on span "Ver detalle" at bounding box center [539, 214] width 38 height 15
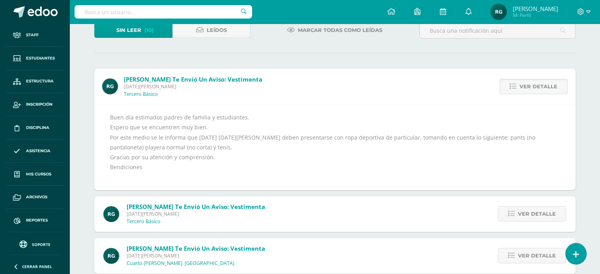
click at [539, 217] on span "Ver detalle" at bounding box center [537, 214] width 38 height 15
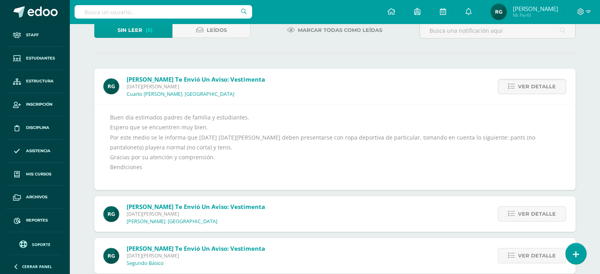
click at [539, 217] on span "Ver detalle" at bounding box center [537, 214] width 38 height 15
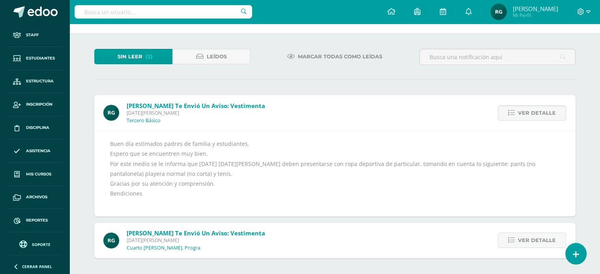
scroll to position [26, 0]
click at [534, 241] on span "Ver detalle" at bounding box center [537, 241] width 38 height 15
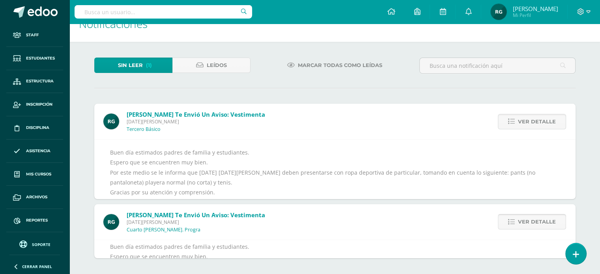
scroll to position [0, 0]
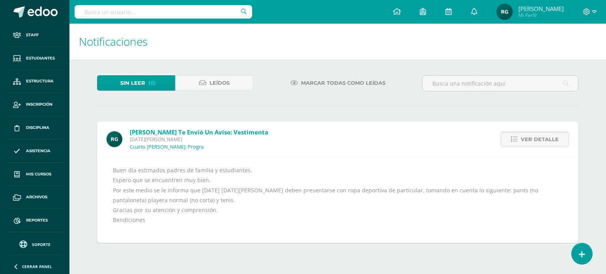
click at [539, 136] on span "Ver detalle" at bounding box center [540, 139] width 38 height 15
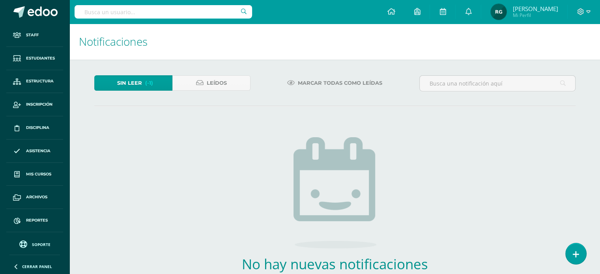
click at [140, 82] on span "Sin leer" at bounding box center [129, 83] width 25 height 15
